Goal: Task Accomplishment & Management: Use online tool/utility

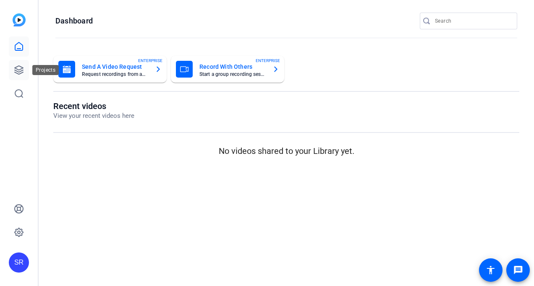
click at [14, 70] on icon at bounding box center [19, 70] width 10 height 10
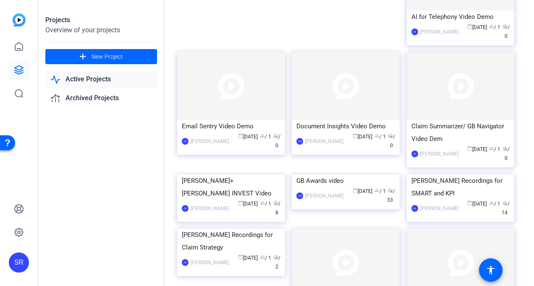
scroll to position [1131, 0]
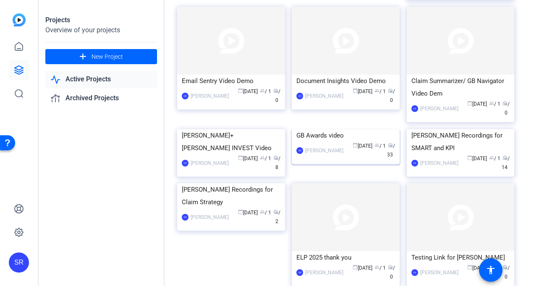
click at [338, 142] on div "GB Awards video" at bounding box center [345, 135] width 99 height 13
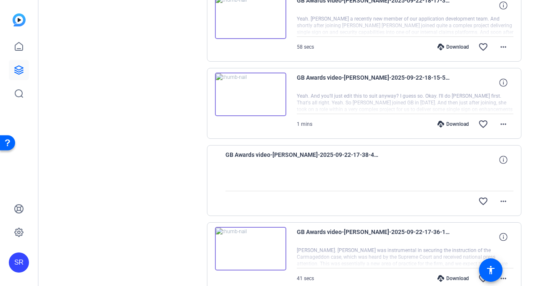
scroll to position [210, 0]
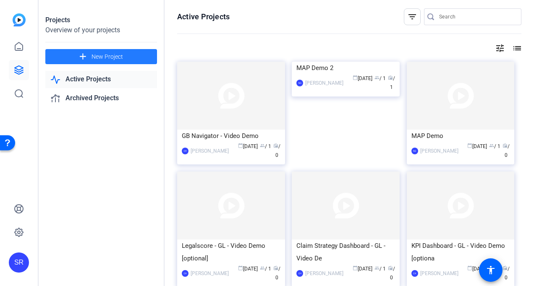
click at [89, 58] on span at bounding box center [101, 57] width 112 height 20
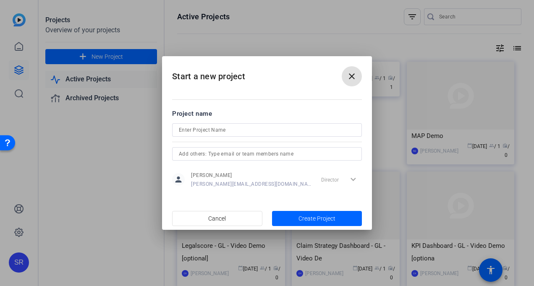
click at [246, 132] on input at bounding box center [267, 130] width 176 height 10
type input "GB Awards UK self filming"
click at [237, 222] on span "button" at bounding box center [216, 219] width 89 height 20
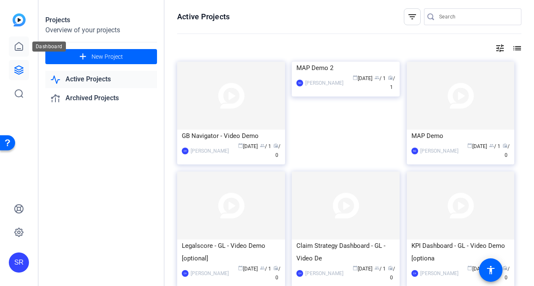
click at [15, 46] on icon at bounding box center [19, 46] width 8 height 8
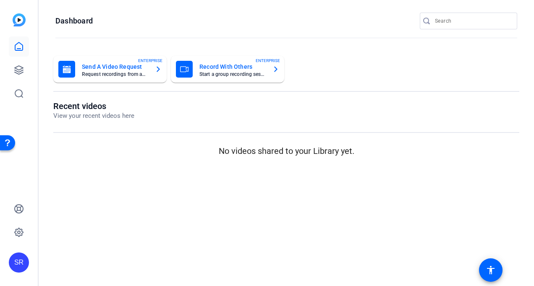
click at [103, 70] on mat-card-title "Send A Video Request" at bounding box center [115, 67] width 66 height 10
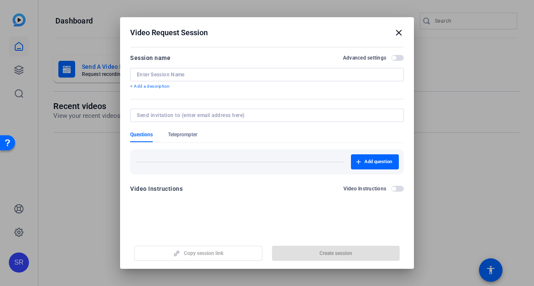
click at [181, 73] on input at bounding box center [267, 74] width 260 height 7
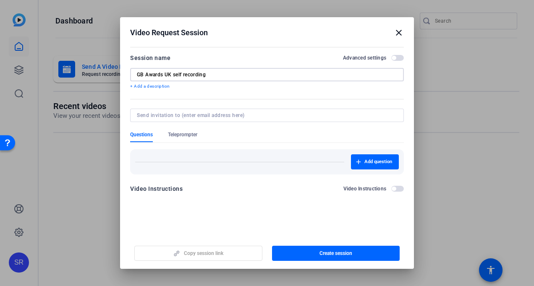
type input "GB Awards UK self recording"
click at [206, 112] on input at bounding box center [265, 115] width 257 height 7
click at [296, 255] on span "button" at bounding box center [336, 253] width 128 height 20
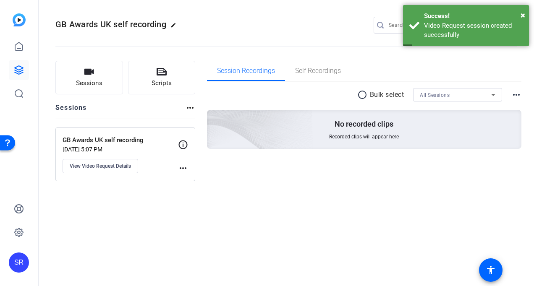
click at [183, 168] on mat-icon "more_horiz" at bounding box center [183, 168] width 10 height 10
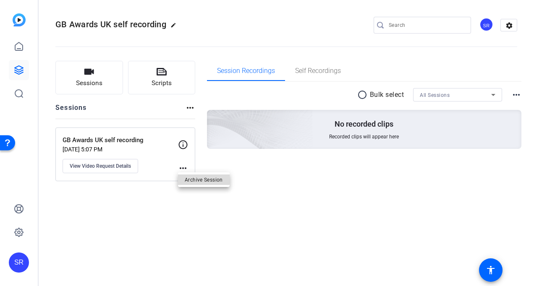
click at [189, 178] on span "Archive Session" at bounding box center [204, 180] width 38 height 10
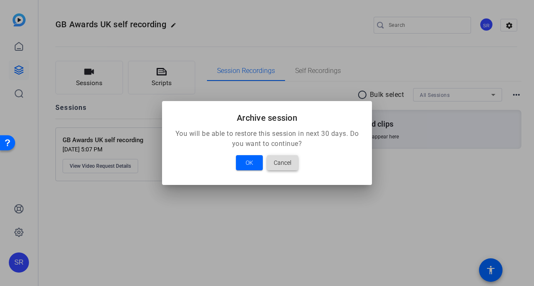
click at [278, 164] on span "Cancel" at bounding box center [283, 163] width 18 height 10
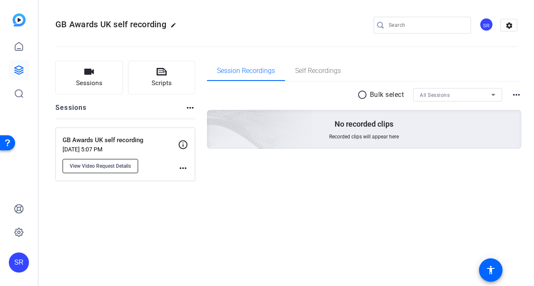
click at [96, 165] on span "View Video Request Details" at bounding box center [100, 166] width 61 height 7
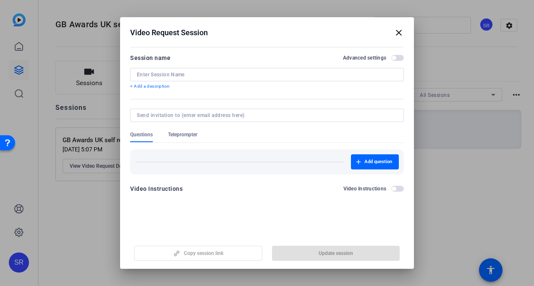
type input "GB Awards UK self recording"
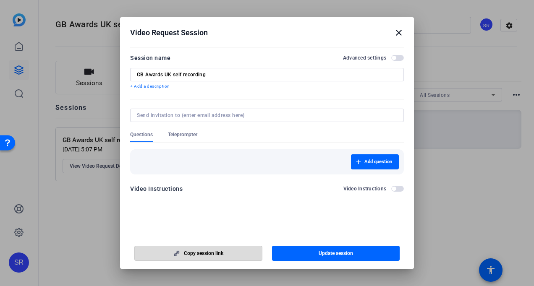
click at [217, 253] on span "Copy session link" at bounding box center [203, 253] width 39 height 7
click at [397, 31] on mat-icon "close" at bounding box center [399, 33] width 10 height 10
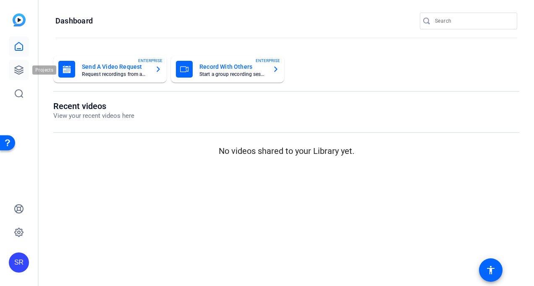
click at [16, 68] on icon at bounding box center [19, 70] width 8 height 8
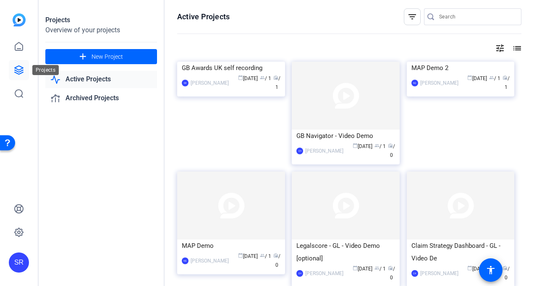
click at [21, 70] on icon at bounding box center [19, 70] width 8 height 8
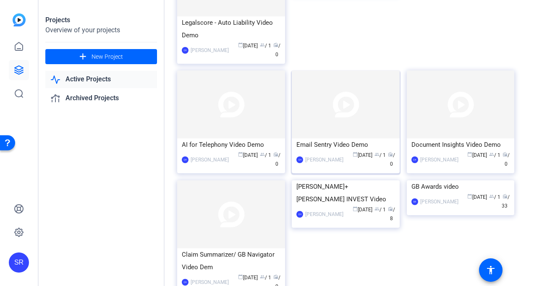
scroll to position [1131, 0]
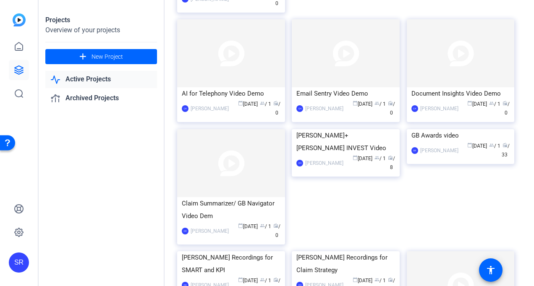
click at [435, 129] on img at bounding box center [461, 129] width 108 height 0
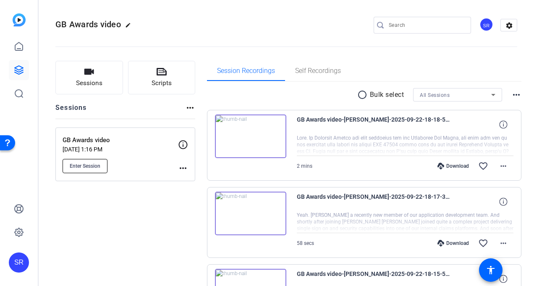
click at [88, 164] on span "Enter Session" at bounding box center [85, 166] width 31 height 7
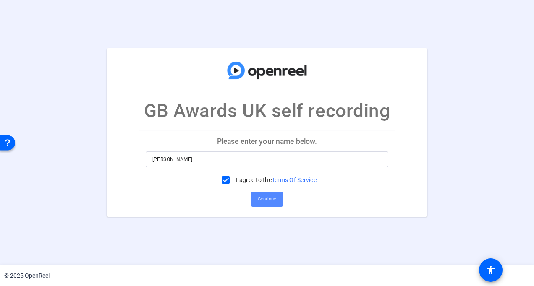
click at [264, 199] on span "Continue" at bounding box center [267, 199] width 18 height 13
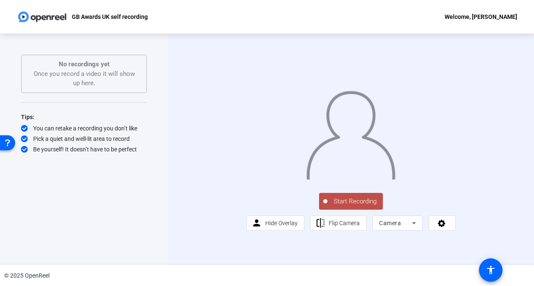
click at [336, 206] on span "Start Recording" at bounding box center [354, 202] width 55 height 10
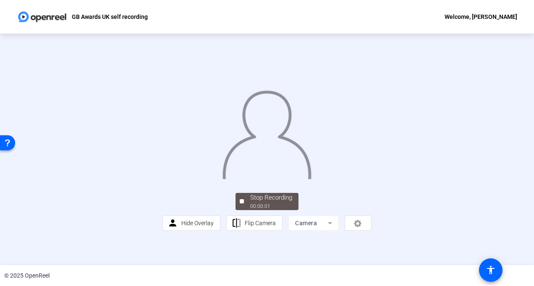
scroll to position [42, 0]
click at [271, 210] on div "00:00:07" at bounding box center [271, 207] width 42 height 8
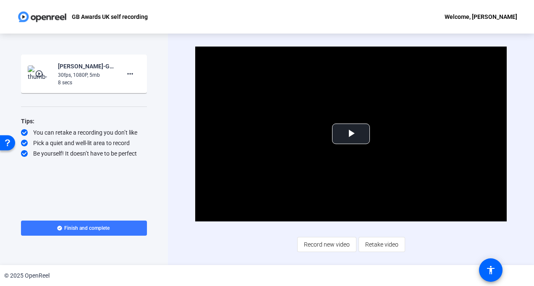
drag, startPoint x: 23, startPoint y: 173, endPoint x: 27, endPoint y: 170, distance: 4.5
click at [23, 173] on div "Start Recording play_circle_outline Stephanie Raven-GB Awards UK self recording…" at bounding box center [84, 130] width 126 height 151
click at [124, 227] on span at bounding box center [84, 228] width 126 height 20
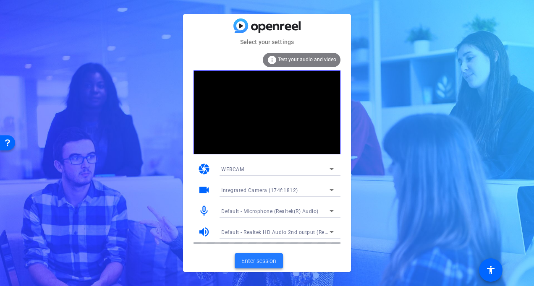
click at [262, 258] on span "Enter session" at bounding box center [258, 261] width 35 height 9
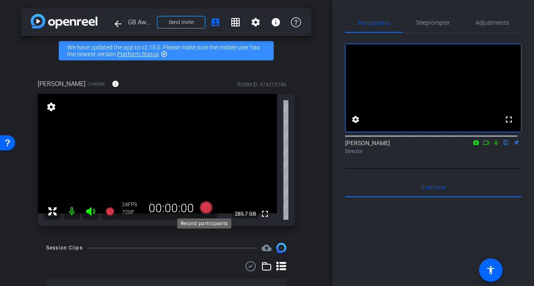
click at [204, 209] on icon at bounding box center [206, 207] width 13 height 13
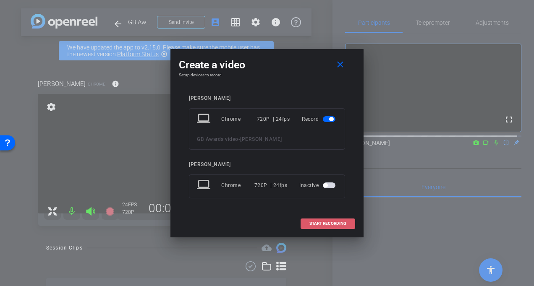
click at [311, 223] on span "START RECORDING" at bounding box center [327, 224] width 37 height 4
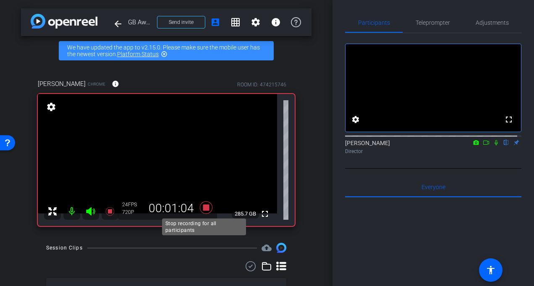
click at [206, 207] on icon at bounding box center [206, 207] width 13 height 13
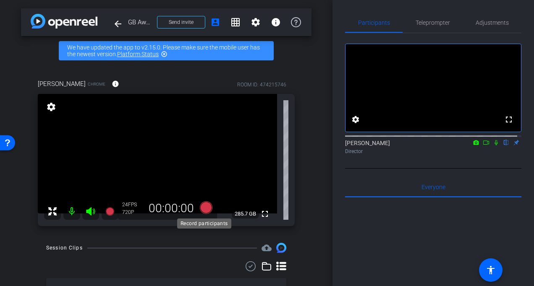
click at [201, 204] on icon at bounding box center [206, 207] width 13 height 13
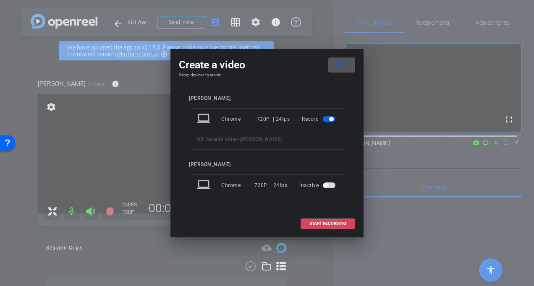
click at [338, 225] on span "START RECORDING" at bounding box center [327, 224] width 37 height 4
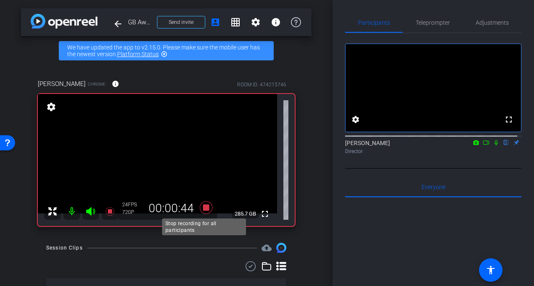
click at [200, 208] on icon at bounding box center [206, 207] width 20 height 15
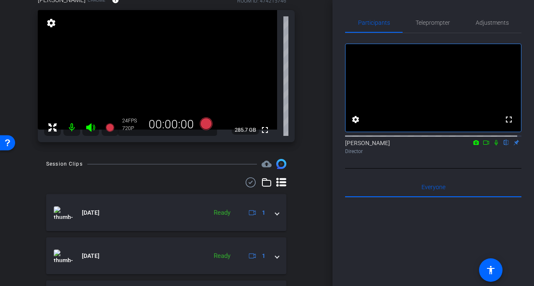
scroll to position [42, 0]
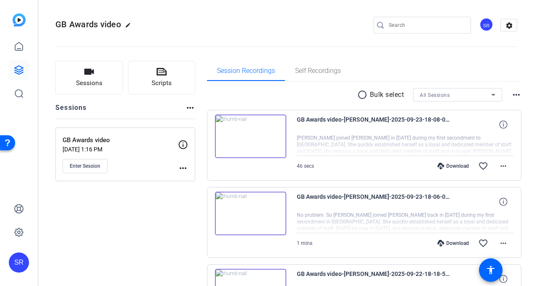
click at [91, 173] on div "GB Awards video Sep 10, 2025 @ 1:16 PM Enter Session more_horiz" at bounding box center [125, 155] width 140 height 54
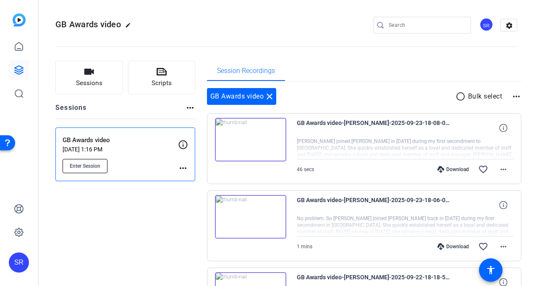
click at [90, 166] on span "Enter Session" at bounding box center [85, 166] width 31 height 7
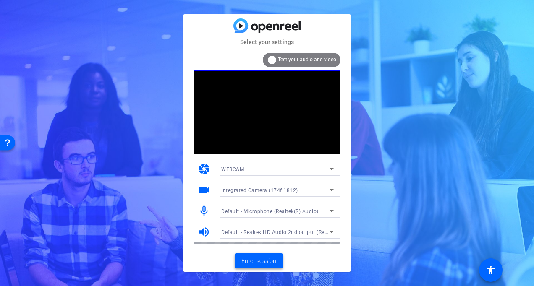
click at [264, 262] on span "Enter session" at bounding box center [258, 261] width 35 height 9
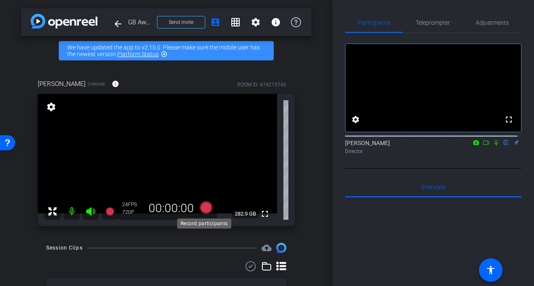
click at [202, 207] on icon at bounding box center [206, 207] width 13 height 13
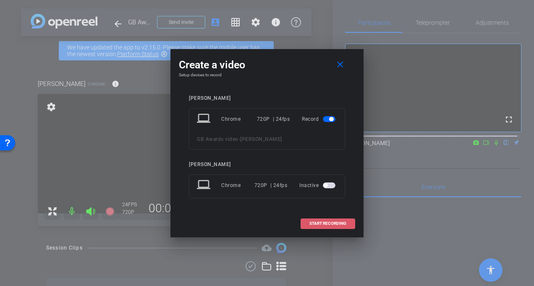
click at [332, 225] on button "START RECORDING" at bounding box center [327, 224] width 55 height 10
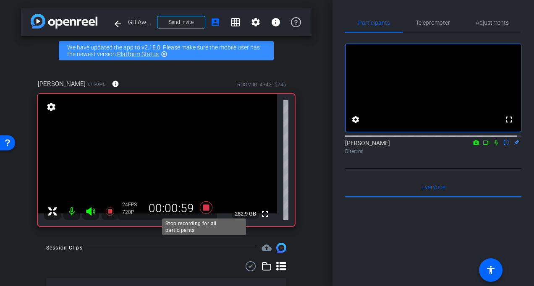
click at [201, 206] on icon at bounding box center [206, 207] width 13 height 13
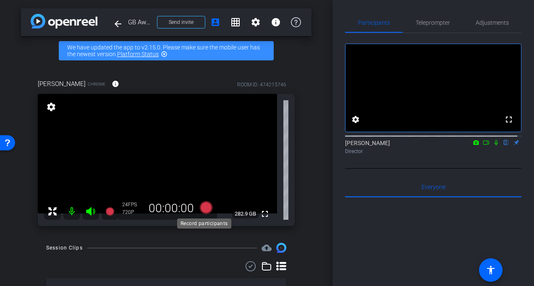
click at [204, 209] on icon at bounding box center [206, 207] width 13 height 13
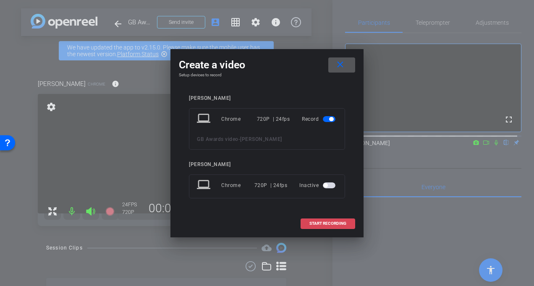
click at [321, 224] on span "START RECORDING" at bounding box center [327, 224] width 37 height 4
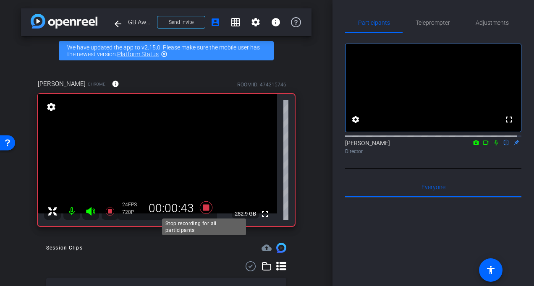
click at [203, 205] on icon at bounding box center [206, 207] width 13 height 13
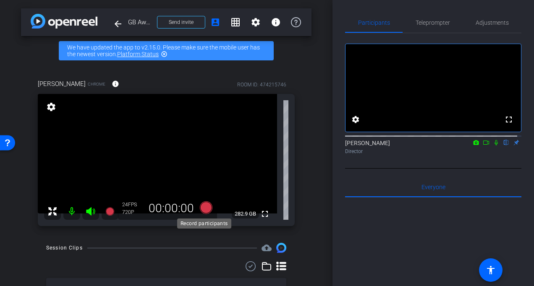
click at [206, 208] on icon at bounding box center [206, 207] width 13 height 13
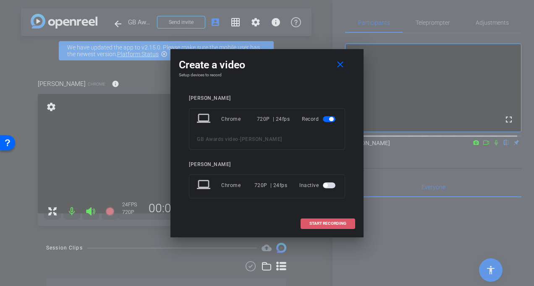
click at [319, 222] on span "START RECORDING" at bounding box center [327, 224] width 37 height 4
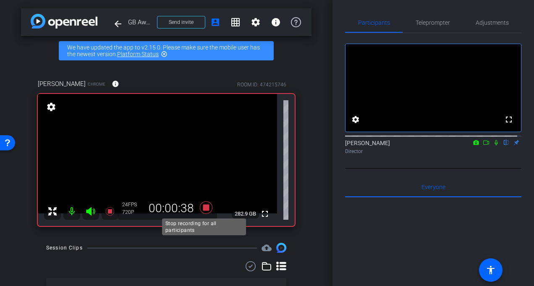
drag, startPoint x: 206, startPoint y: 207, endPoint x: 211, endPoint y: 199, distance: 9.2
click at [206, 206] on icon at bounding box center [206, 207] width 13 height 13
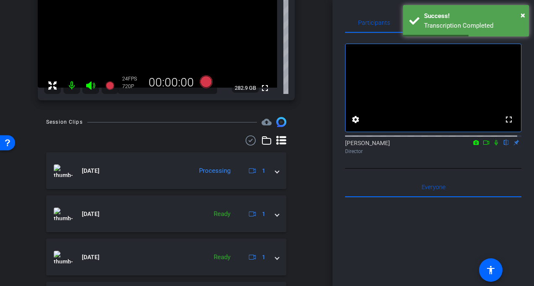
scroll to position [84, 0]
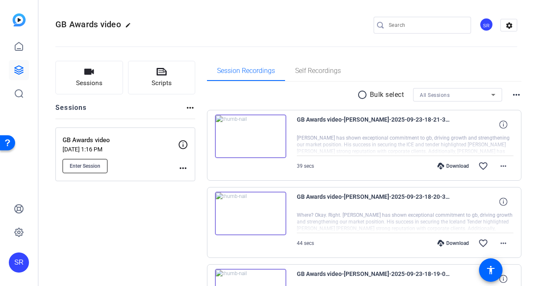
click at [77, 169] on button "Enter Session" at bounding box center [85, 166] width 45 height 14
click at [89, 167] on span "Enter Session" at bounding box center [85, 166] width 31 height 7
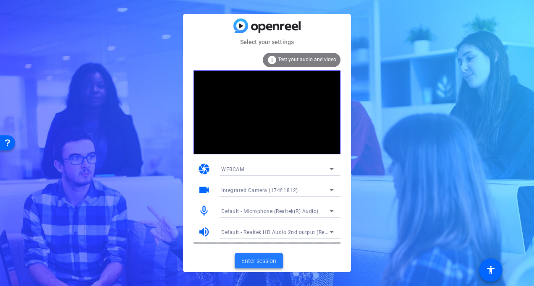
click at [243, 259] on span "Enter session" at bounding box center [258, 261] width 35 height 9
click at [253, 260] on span "Enter session" at bounding box center [258, 261] width 35 height 9
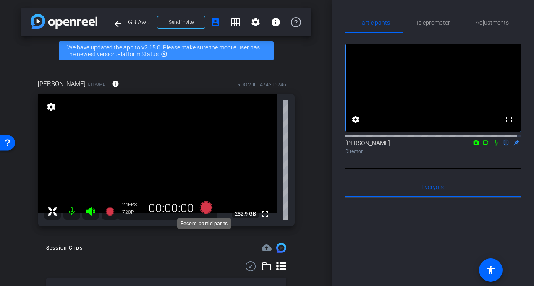
click at [204, 210] on icon at bounding box center [206, 207] width 13 height 13
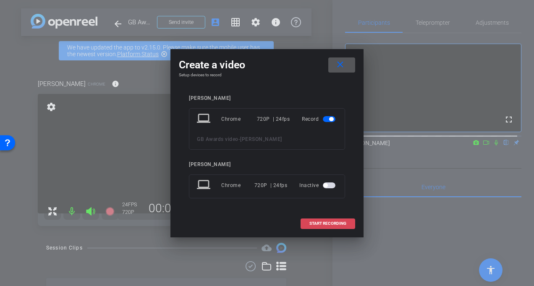
click at [312, 225] on span "START RECORDING" at bounding box center [327, 224] width 37 height 4
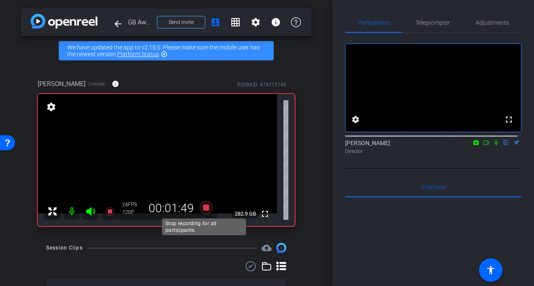
click at [205, 209] on icon at bounding box center [206, 207] width 13 height 13
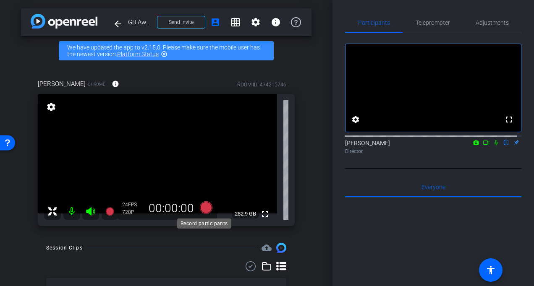
click at [205, 206] on icon at bounding box center [206, 207] width 13 height 13
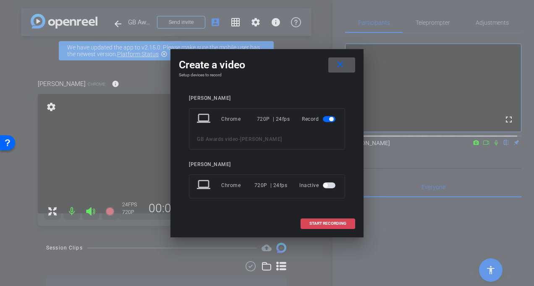
click at [320, 222] on span "START RECORDING" at bounding box center [327, 224] width 37 height 4
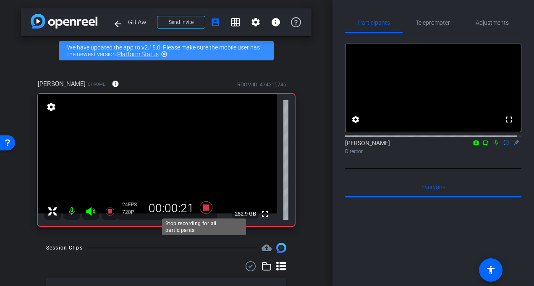
click at [204, 208] on icon at bounding box center [206, 207] width 13 height 13
click at [205, 206] on icon at bounding box center [206, 207] width 13 height 13
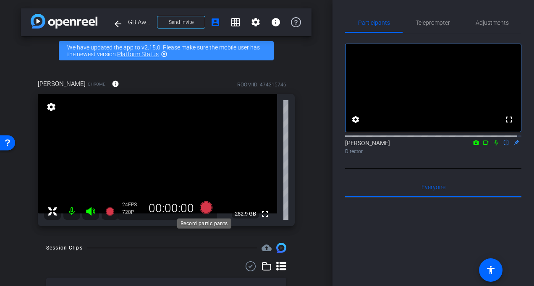
click at [204, 207] on icon at bounding box center [206, 207] width 13 height 13
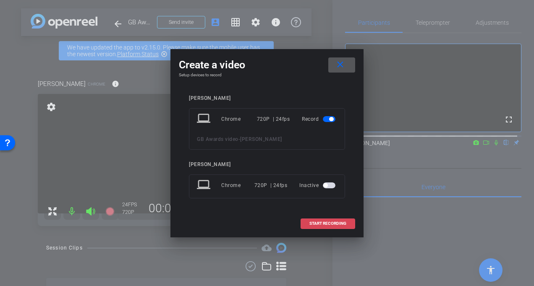
click at [323, 222] on span "START RECORDING" at bounding box center [327, 224] width 37 height 4
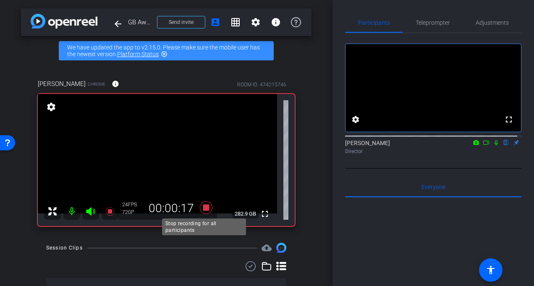
click at [198, 210] on icon at bounding box center [206, 207] width 20 height 15
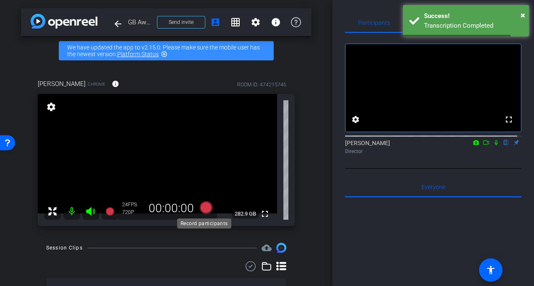
click at [204, 207] on icon at bounding box center [206, 207] width 13 height 13
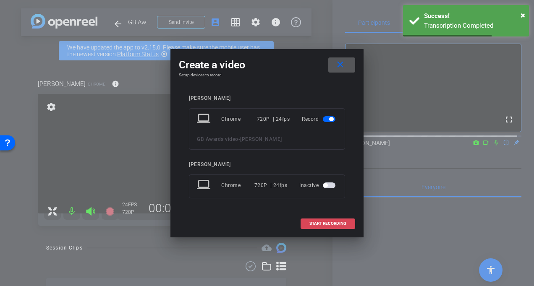
click at [318, 222] on span "START RECORDING" at bounding box center [327, 224] width 37 height 4
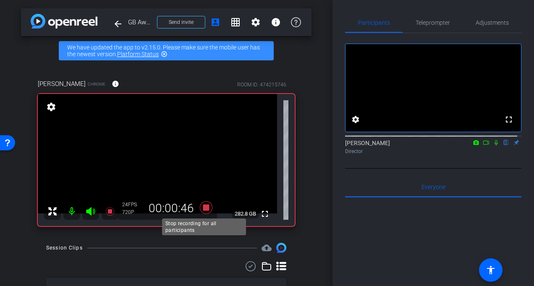
click at [206, 209] on icon at bounding box center [206, 207] width 13 height 13
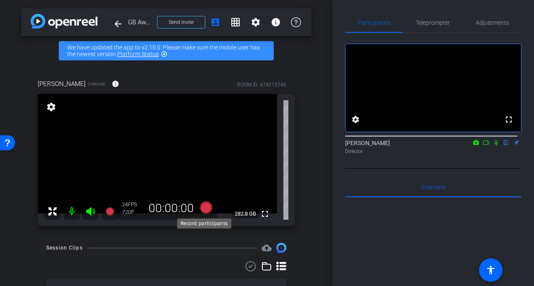
click at [200, 209] on icon at bounding box center [206, 207] width 13 height 13
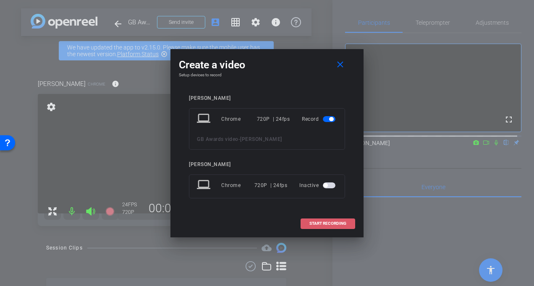
click at [338, 223] on span "START RECORDING" at bounding box center [327, 224] width 37 height 4
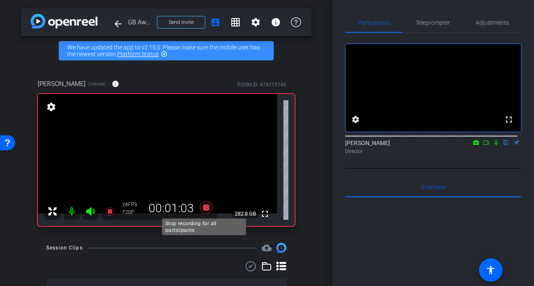
click at [207, 209] on icon at bounding box center [206, 207] width 20 height 15
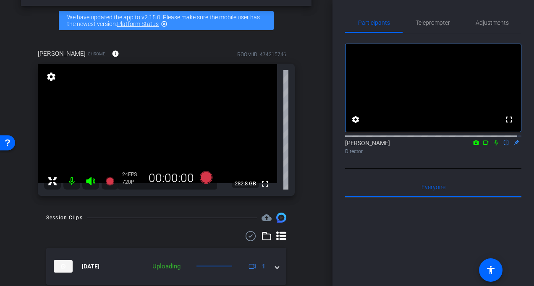
scroll to position [42, 0]
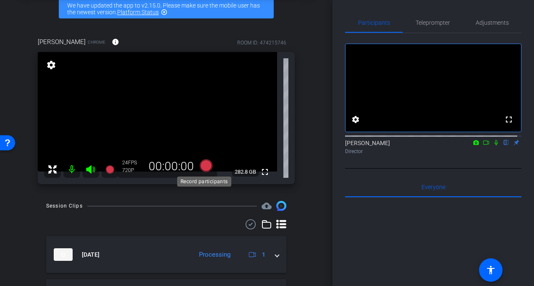
click at [201, 167] on icon at bounding box center [206, 165] width 13 height 13
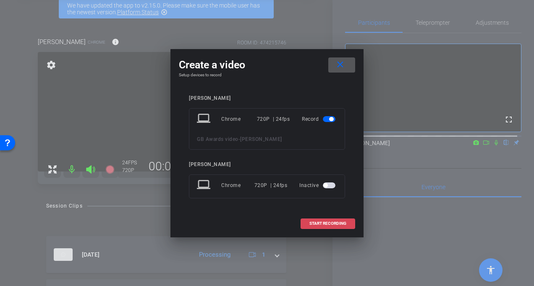
click at [316, 227] on span at bounding box center [328, 224] width 54 height 20
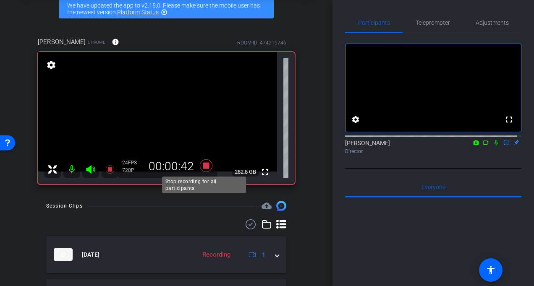
click at [207, 164] on icon at bounding box center [206, 165] width 20 height 15
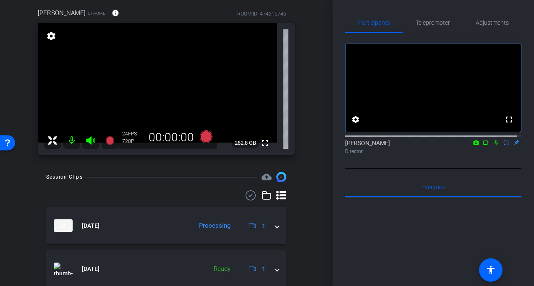
scroll to position [84, 0]
